Goal: Information Seeking & Learning: Learn about a topic

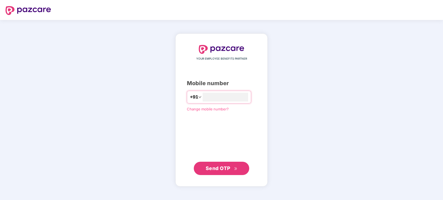
type input "**********"
click at [229, 171] on span "Send OTP" at bounding box center [222, 169] width 32 height 8
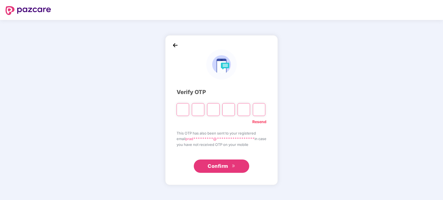
type input "*"
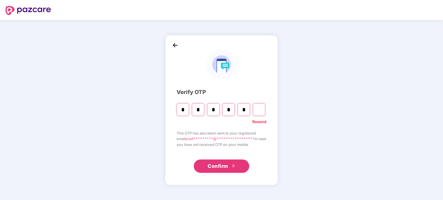
type input "*"
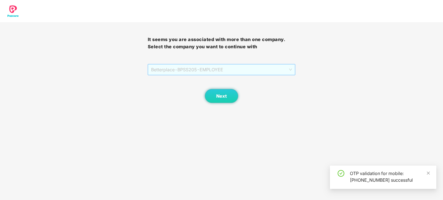
click at [291, 72] on span "Betterplace - BPSS205 - EMPLOYEE" at bounding box center [221, 69] width 141 height 11
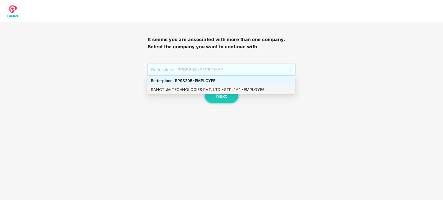
click at [232, 88] on div "SANCTUM TECHNOLOGIES PVT. LTD. - STPL161 - EMPLOYEE" at bounding box center [221, 90] width 141 height 6
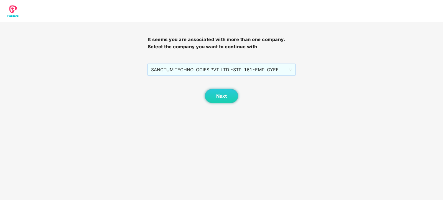
click at [223, 89] on div "Next" at bounding box center [222, 89] width 148 height 28
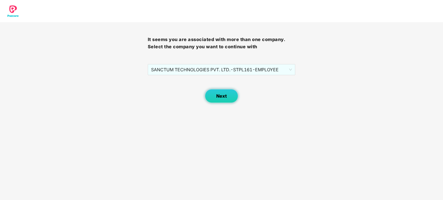
click at [219, 94] on span "Next" at bounding box center [221, 96] width 11 height 5
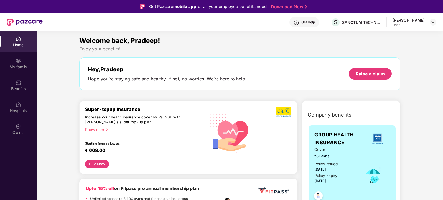
drag, startPoint x: 442, startPoint y: 55, endPoint x: 444, endPoint y: 88, distance: 33.6
click at [443, 88] on html "Get Pazcare mobile app for all your employee benefits need Download Now Get Hel…" at bounding box center [221, 100] width 443 height 200
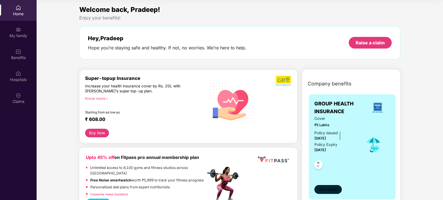
click at [326, 189] on span "View details" at bounding box center [328, 189] width 19 height 5
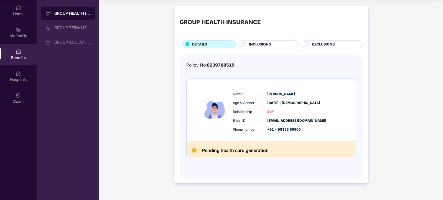
click at [245, 46] on icon at bounding box center [244, 44] width 4 height 4
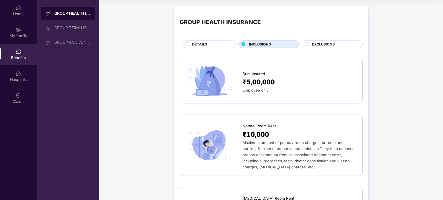
click at [307, 45] on circle at bounding box center [307, 44] width 4 height 4
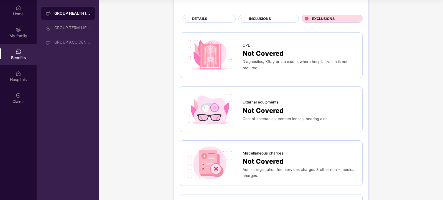
scroll to position [7, 0]
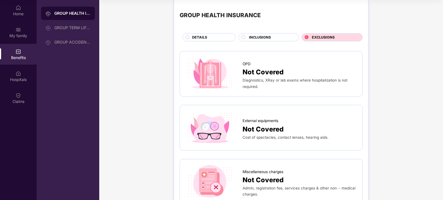
click at [280, 37] on div "INCLUSIONS" at bounding box center [271, 38] width 50 height 6
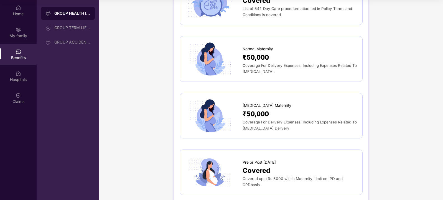
scroll to position [587, 0]
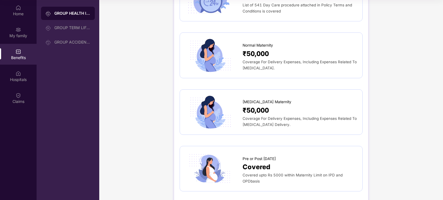
click at [280, 116] on div "Coverage For Delivery Expenses, Including Expenses Related To [MEDICAL_DATA] De…" at bounding box center [300, 121] width 114 height 12
click at [269, 116] on span "Coverage For Delivery Expenses, Including Expenses Related To [MEDICAL_DATA] De…" at bounding box center [300, 121] width 114 height 11
click at [263, 107] on span "₹50,000" at bounding box center [256, 110] width 26 height 10
click at [254, 105] on span "₹50,000" at bounding box center [256, 110] width 26 height 10
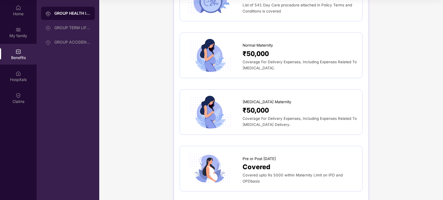
click at [417, 119] on div "GROUP HEALTH INSURANCE DETAILS INCLUSIONS EXCLUSIONS Sum Insured ₹5,00,000 Empl…" at bounding box center [271, 73] width 344 height 1315
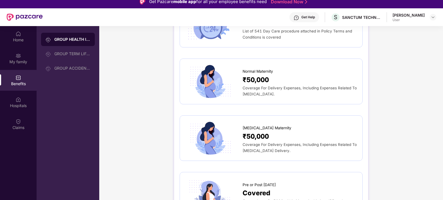
scroll to position [0, 0]
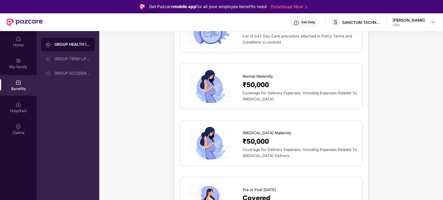
drag, startPoint x: 443, startPoint y: 129, endPoint x: 440, endPoint y: 107, distance: 21.5
click at [440, 107] on div "GROUP HEALTH INSURANCE DETAILS INCLUSIONS EXCLUSIONS Sum Insured ₹5,00,000 Empl…" at bounding box center [271, 104] width 344 height 1315
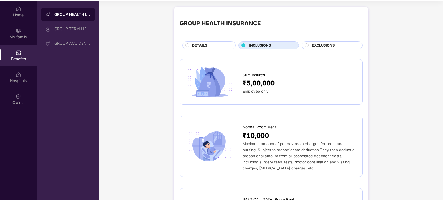
click at [208, 44] on div "DETAILS" at bounding box center [211, 46] width 43 height 6
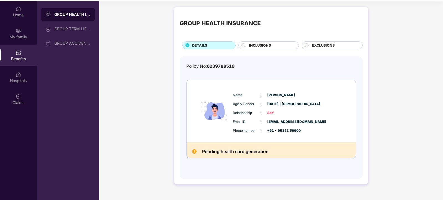
click at [263, 44] on span "INCLUSIONS" at bounding box center [260, 46] width 22 height 6
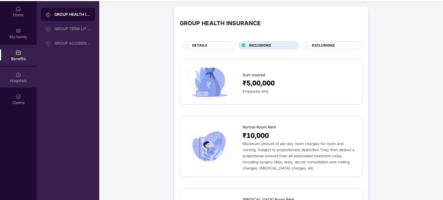
click at [19, 76] on img at bounding box center [19, 75] width 6 height 6
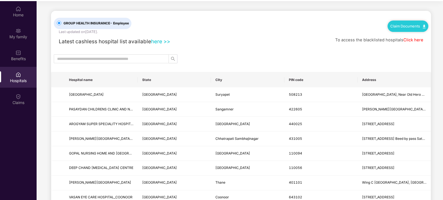
scroll to position [31, 0]
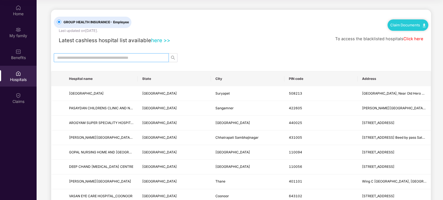
click at [141, 58] on input "text" at bounding box center [109, 58] width 104 height 6
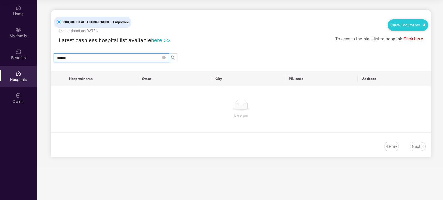
click at [141, 58] on input "******" at bounding box center [109, 58] width 104 height 6
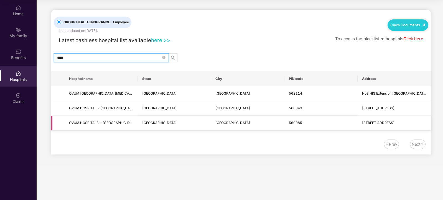
type input "****"
click at [407, 126] on td "[STREET_ADDRESS]" at bounding box center [394, 123] width 73 height 15
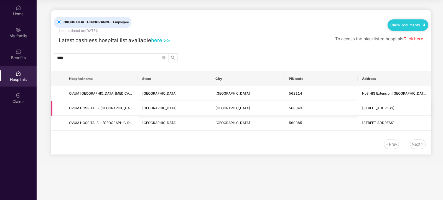
click at [400, 115] on td "[STREET_ADDRESS]" at bounding box center [394, 108] width 73 height 15
click at [17, 36] on div "My family" at bounding box center [18, 36] width 37 height 6
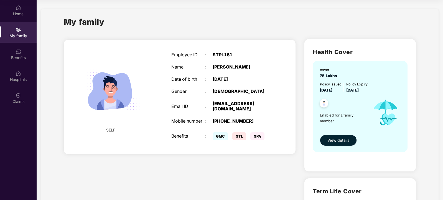
click at [337, 139] on span "View details" at bounding box center [339, 140] width 22 height 6
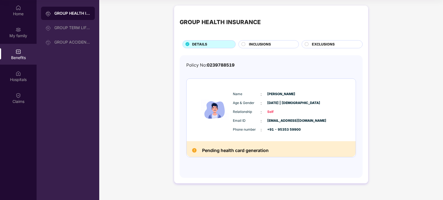
click at [258, 45] on span "INCLUSIONS" at bounding box center [260, 45] width 22 height 6
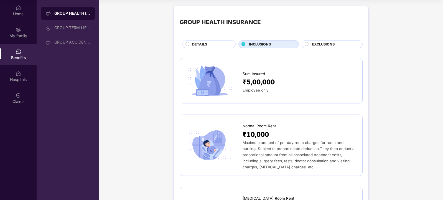
click at [199, 41] on div "DETAILS" at bounding box center [209, 44] width 53 height 8
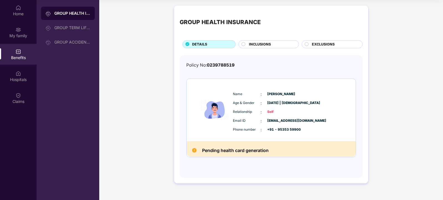
click at [258, 41] on div "INCLUSIONS" at bounding box center [269, 44] width 60 height 8
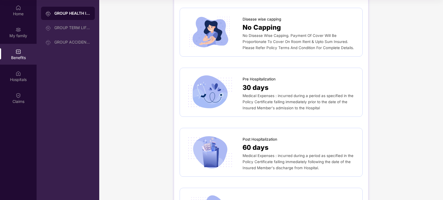
scroll to position [270, 0]
